Goal: Book appointment/travel/reservation

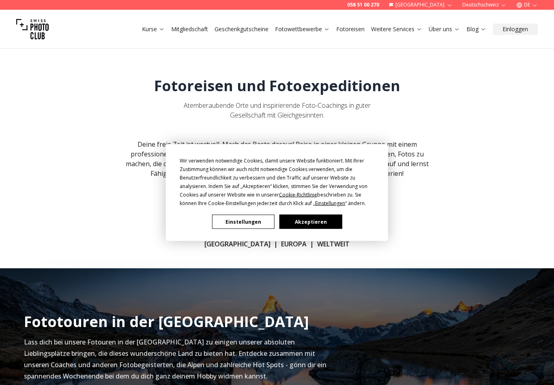
click at [253, 225] on button "Einstellungen" at bounding box center [243, 222] width 62 height 14
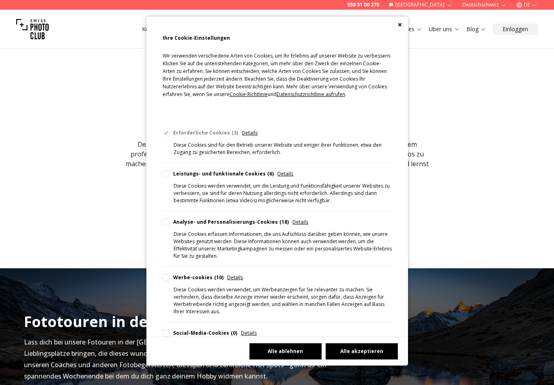
click at [292, 360] on button "Alle ablehnen" at bounding box center [285, 352] width 72 height 16
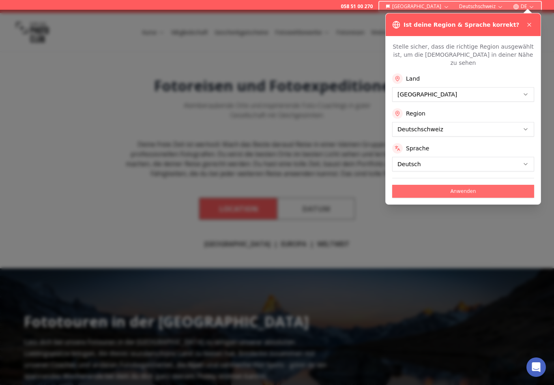
click at [471, 185] on button "Anwenden" at bounding box center [463, 191] width 142 height 13
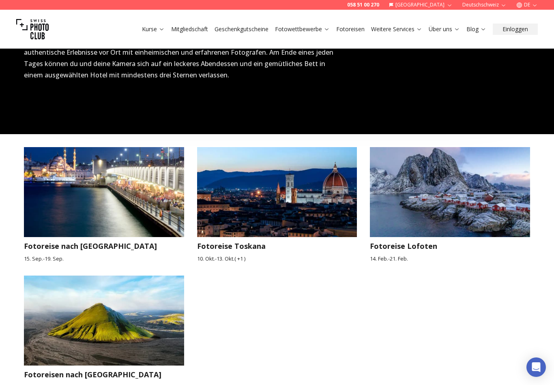
scroll to position [666, 0]
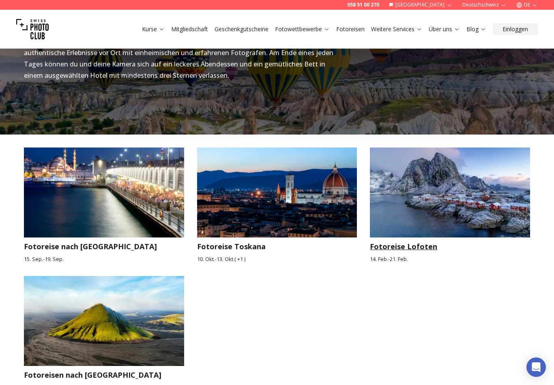
click at [492, 205] on img at bounding box center [450, 193] width 160 height 90
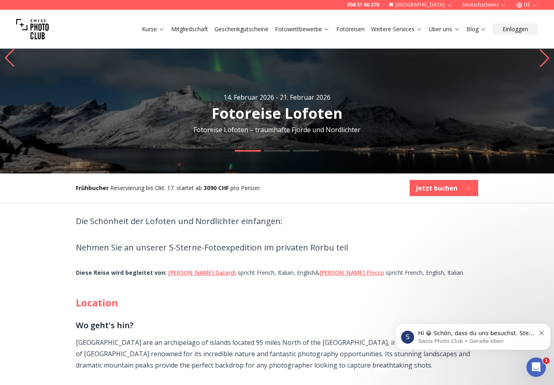
scroll to position [96, 0]
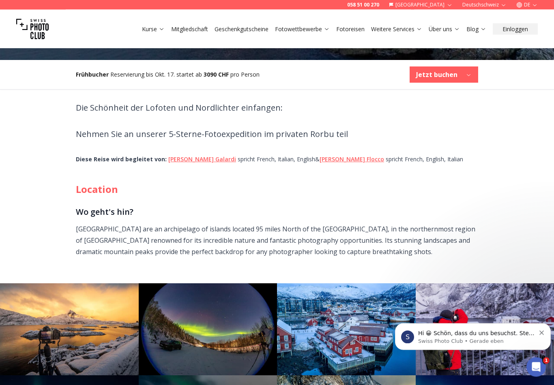
click at [544, 332] on button "Dismiss notification" at bounding box center [541, 332] width 5 height 6
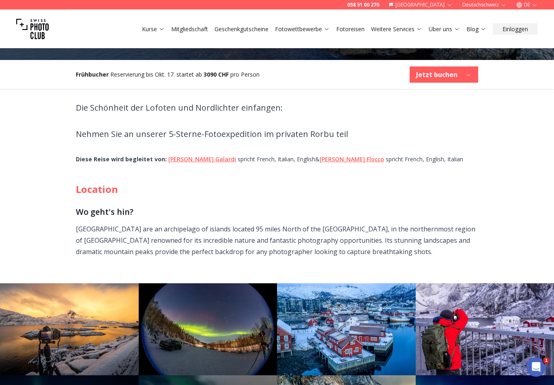
scroll to position [210, 0]
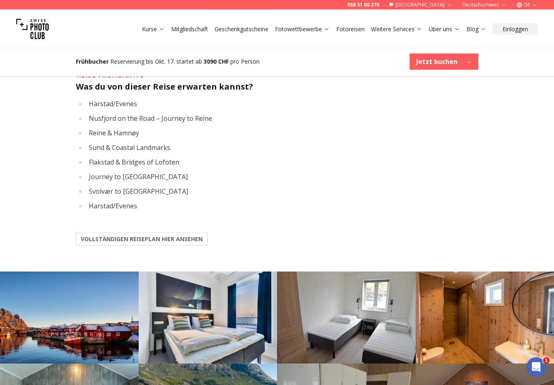
click at [162, 244] on b "VOLLSTÄNDIGEN REISEPLAN HIER ANSEHEN" at bounding box center [142, 240] width 122 height 8
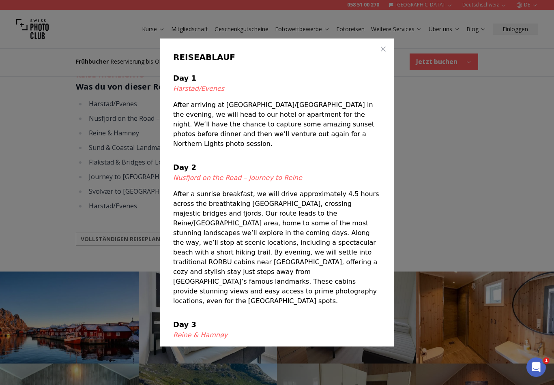
click at [383, 54] on button "button" at bounding box center [383, 49] width 10 height 10
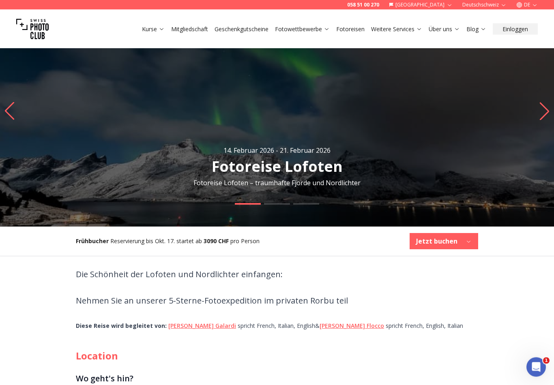
scroll to position [43, 0]
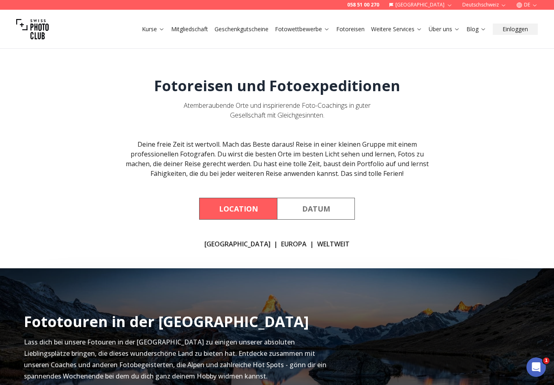
click at [354, 26] on link "Fotoreisen" at bounding box center [350, 29] width 28 height 8
click at [354, 28] on link "Fotoreisen" at bounding box center [350, 29] width 28 height 8
click at [317, 243] on link "WELTWEIT" at bounding box center [333, 244] width 32 height 10
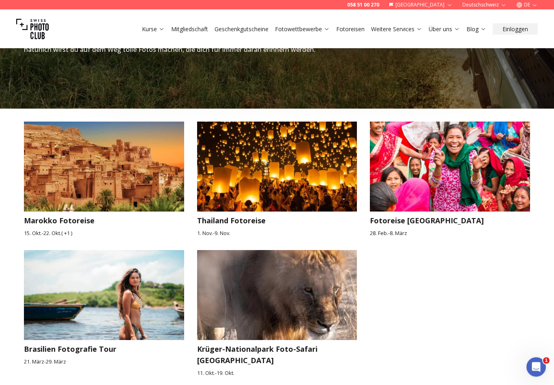
scroll to position [1247, 0]
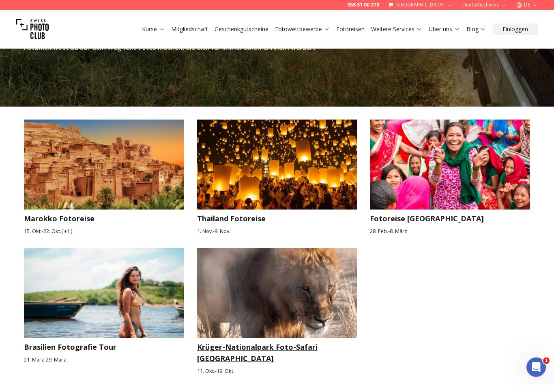
click at [295, 282] on img at bounding box center [277, 293] width 160 height 90
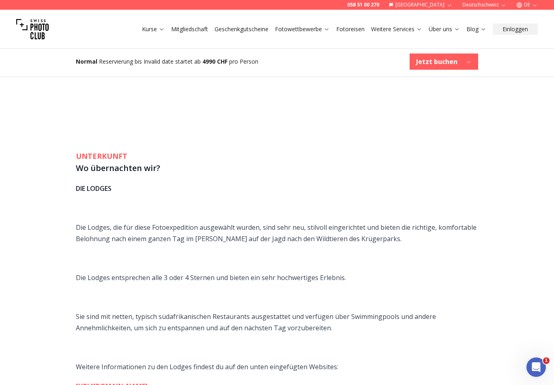
scroll to position [1573, 0]
